Goal: Task Accomplishment & Management: Manage account settings

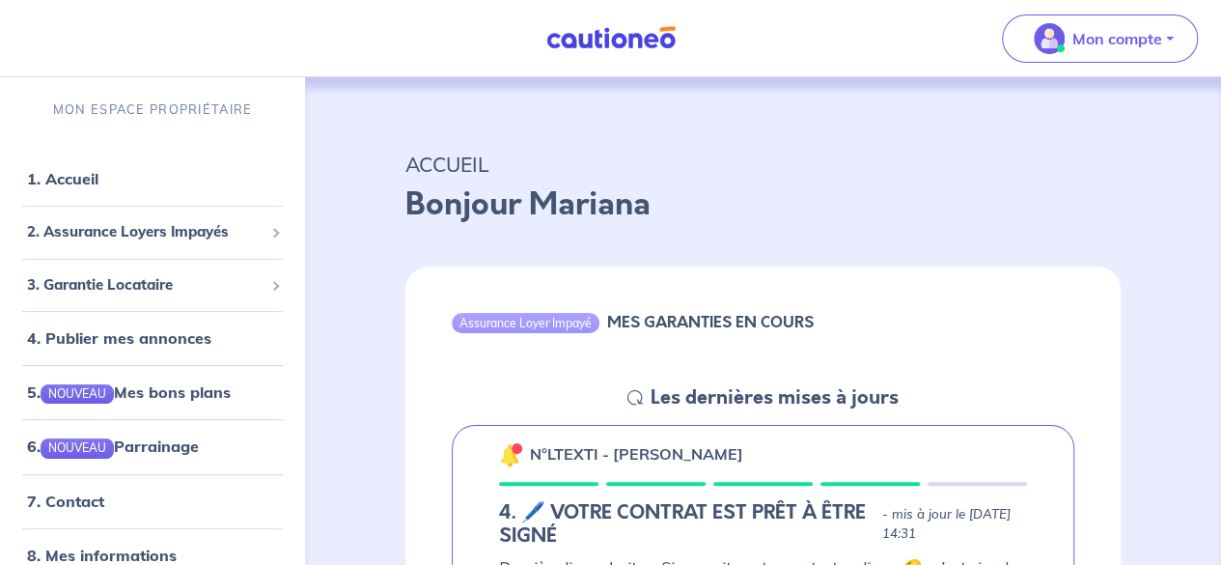
click at [648, 52] on link at bounding box center [611, 38] width 145 height 34
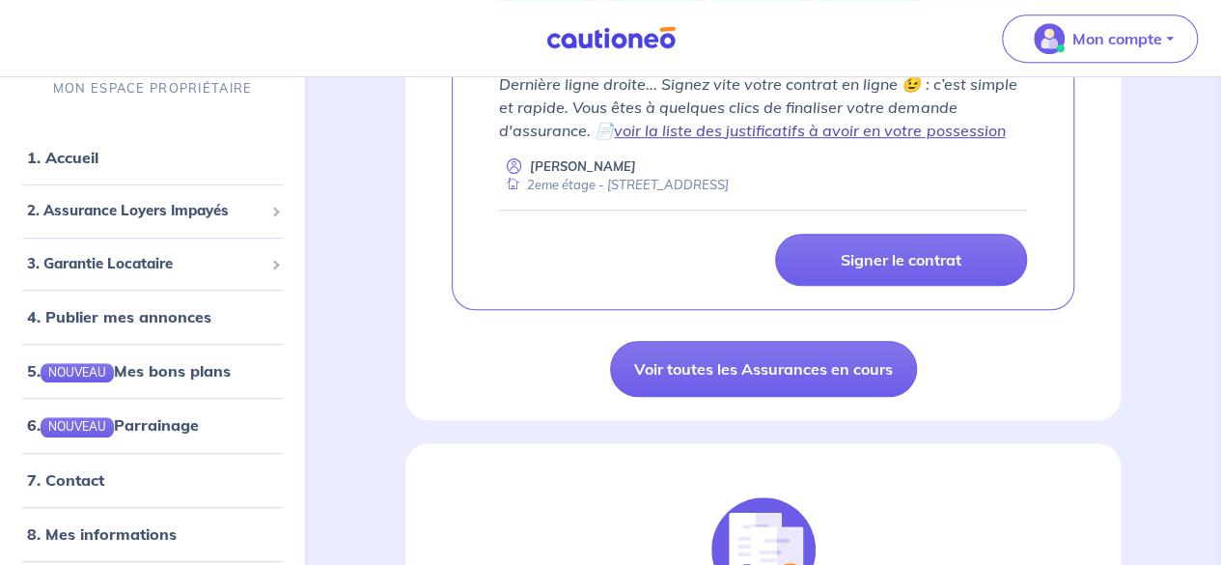
scroll to position [193, 0]
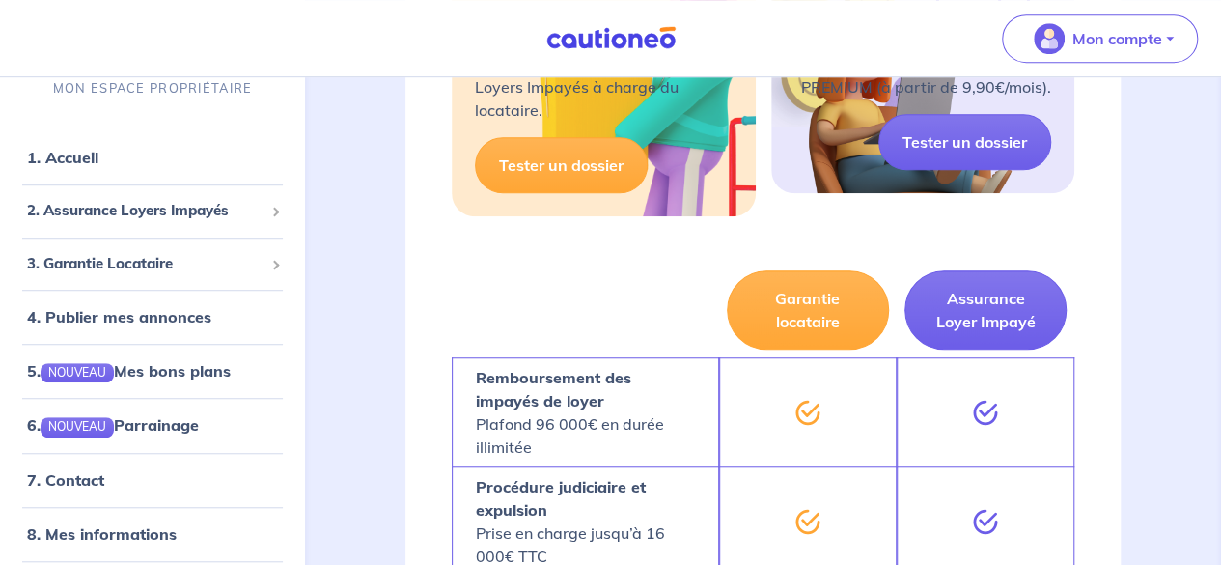
scroll to position [483, 0]
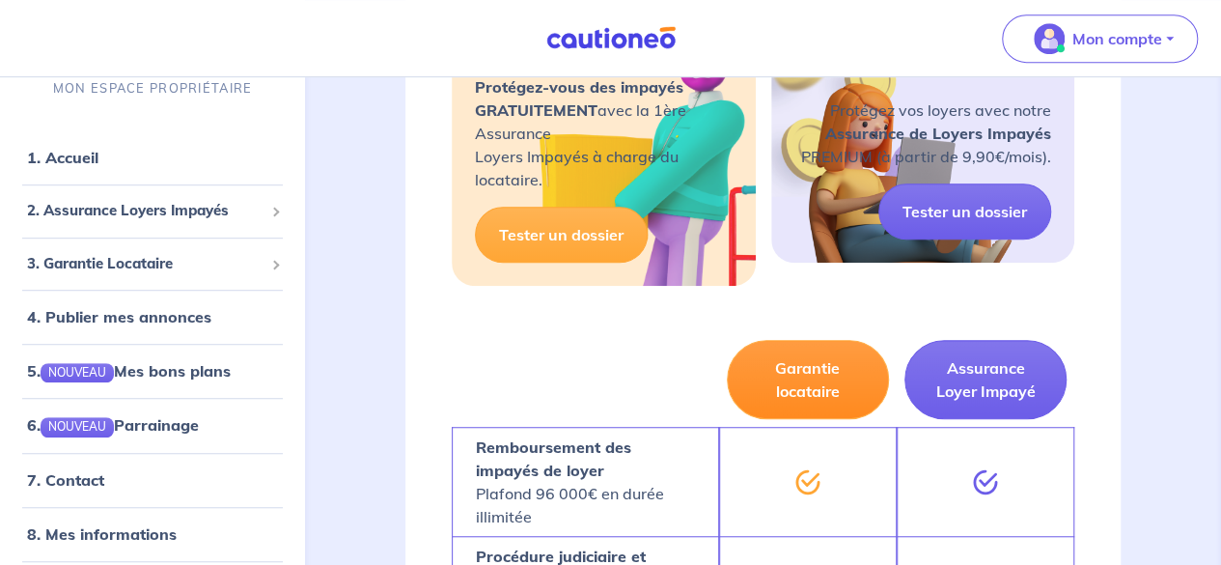
click at [830, 384] on button "Garantie locataire" at bounding box center [808, 379] width 162 height 79
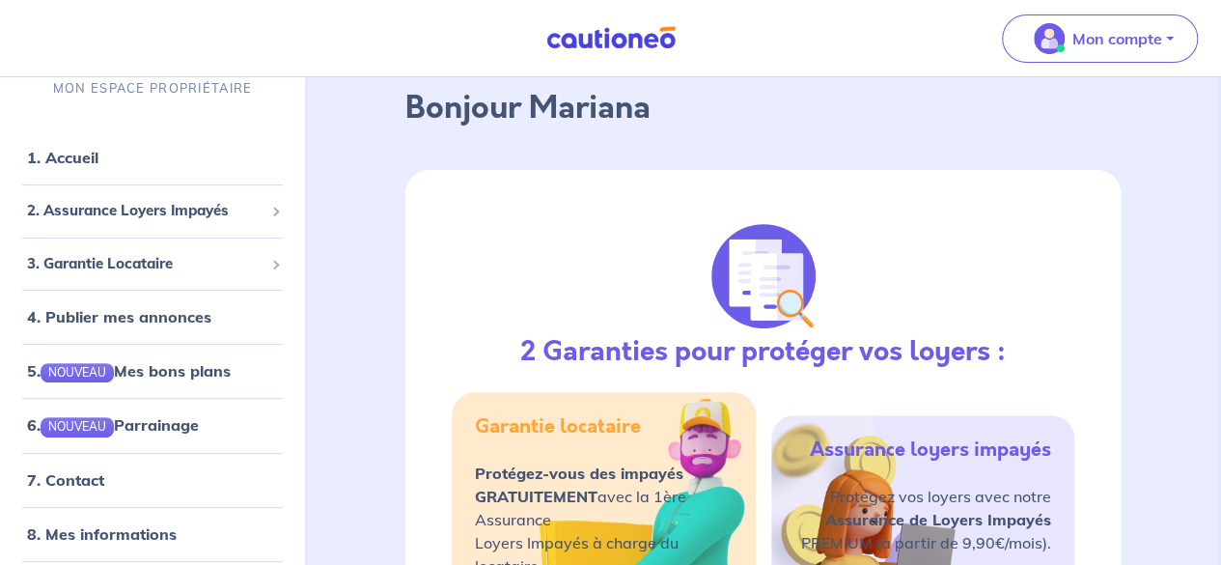
scroll to position [0, 0]
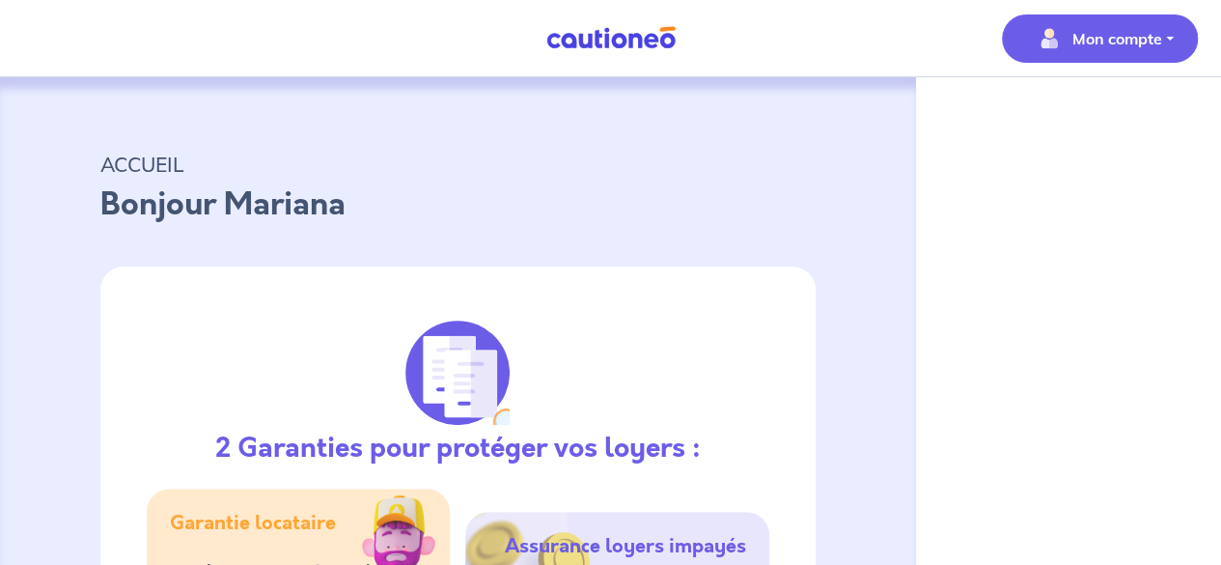
click at [1105, 39] on p "Mon compte" at bounding box center [1118, 38] width 90 height 23
click at [1088, 161] on link "Me déconnecter" at bounding box center [1080, 166] width 155 height 31
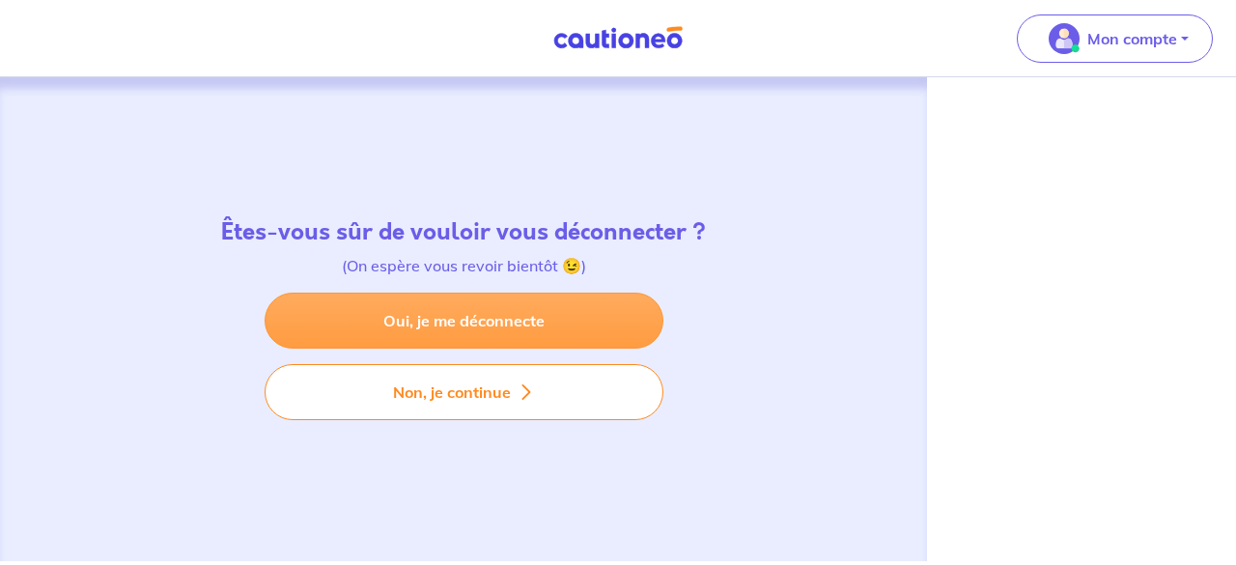
click at [479, 308] on link "Oui, je me déconnecte" at bounding box center [464, 321] width 399 height 56
